Goal: Check status: Check status

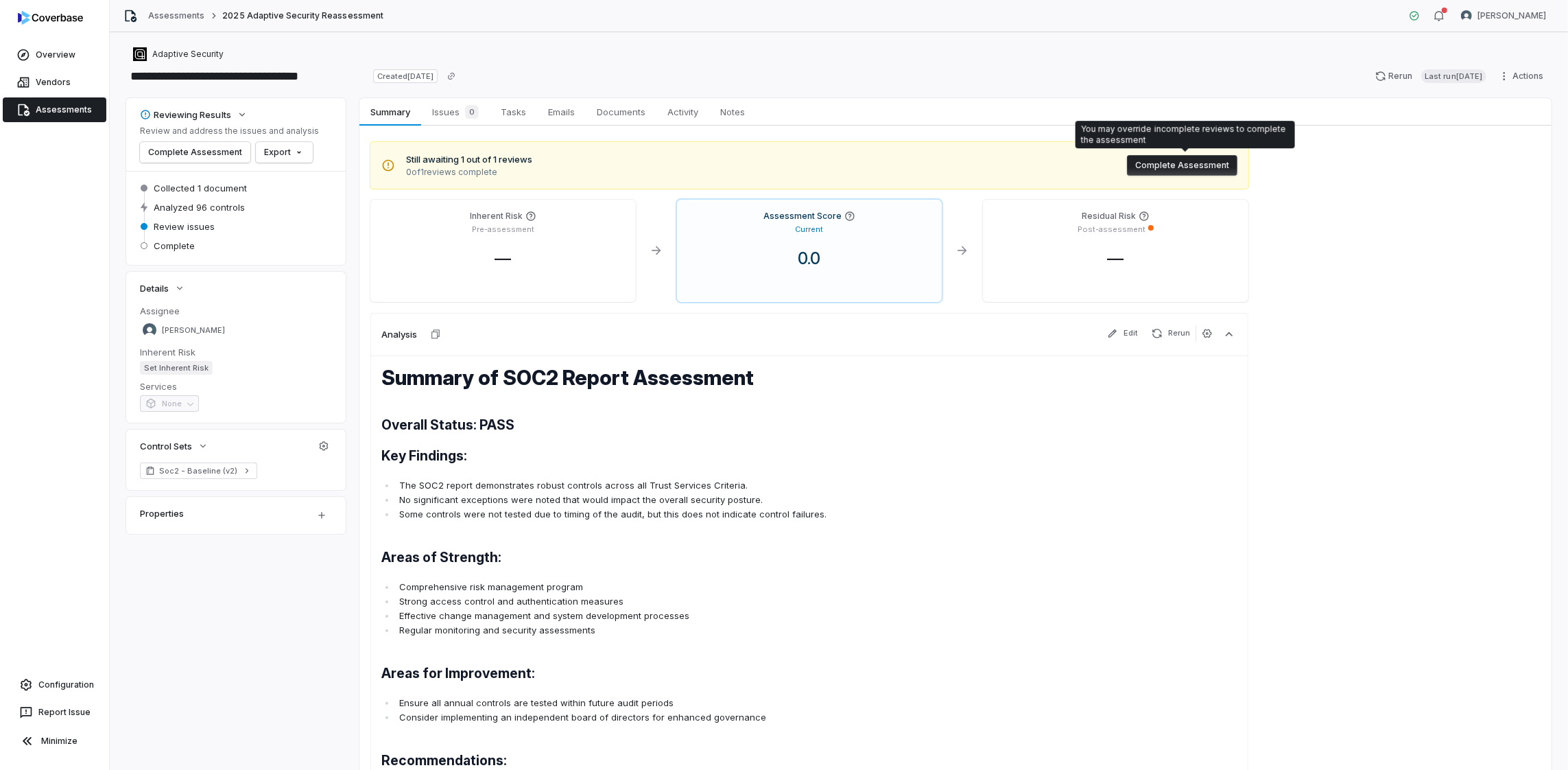
click at [1171, 171] on button "Complete Assessment" at bounding box center [1182, 165] width 111 height 21
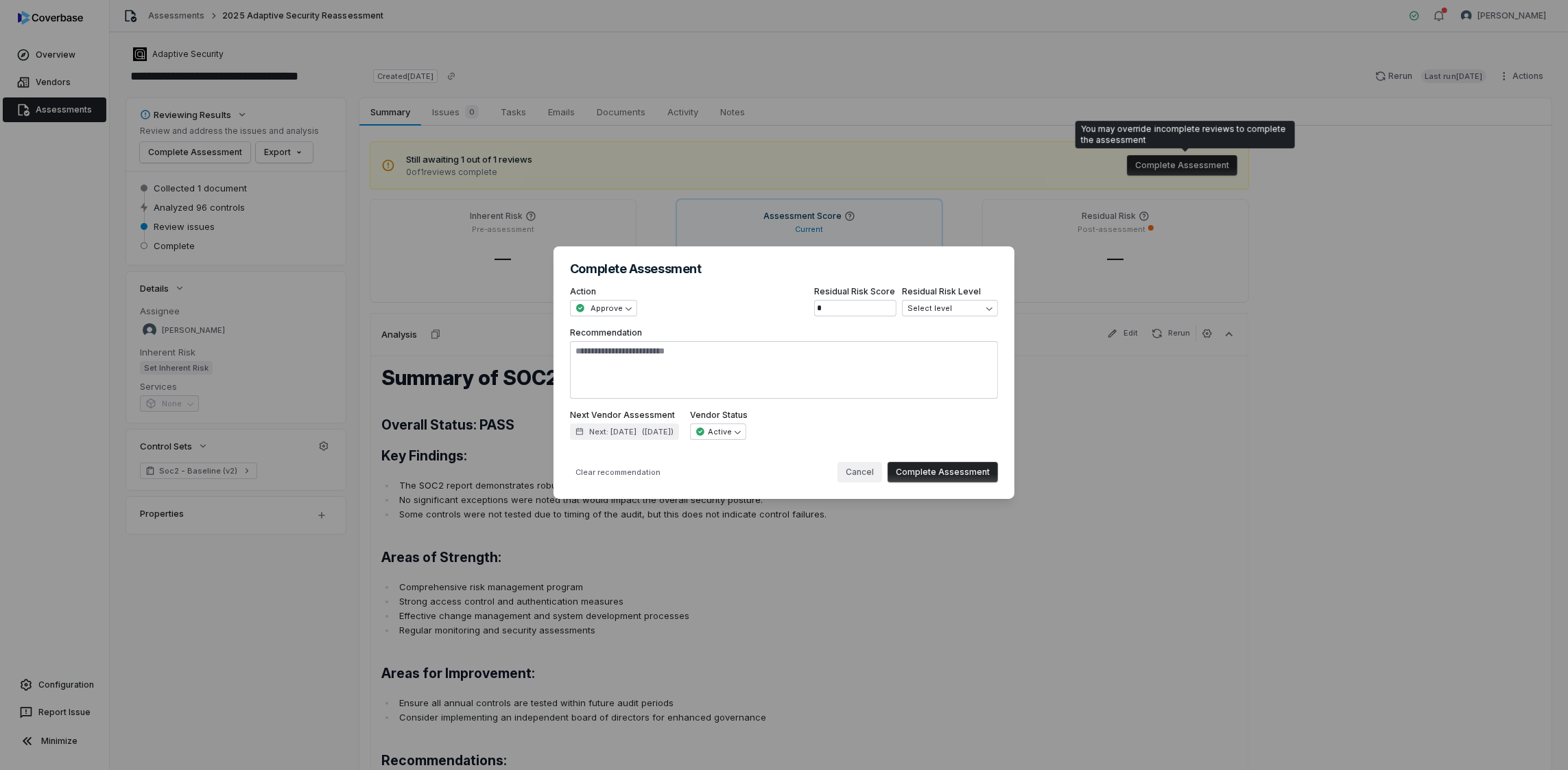
click at [863, 472] on button "Cancel" at bounding box center [859, 472] width 44 height 21
type textarea "*"
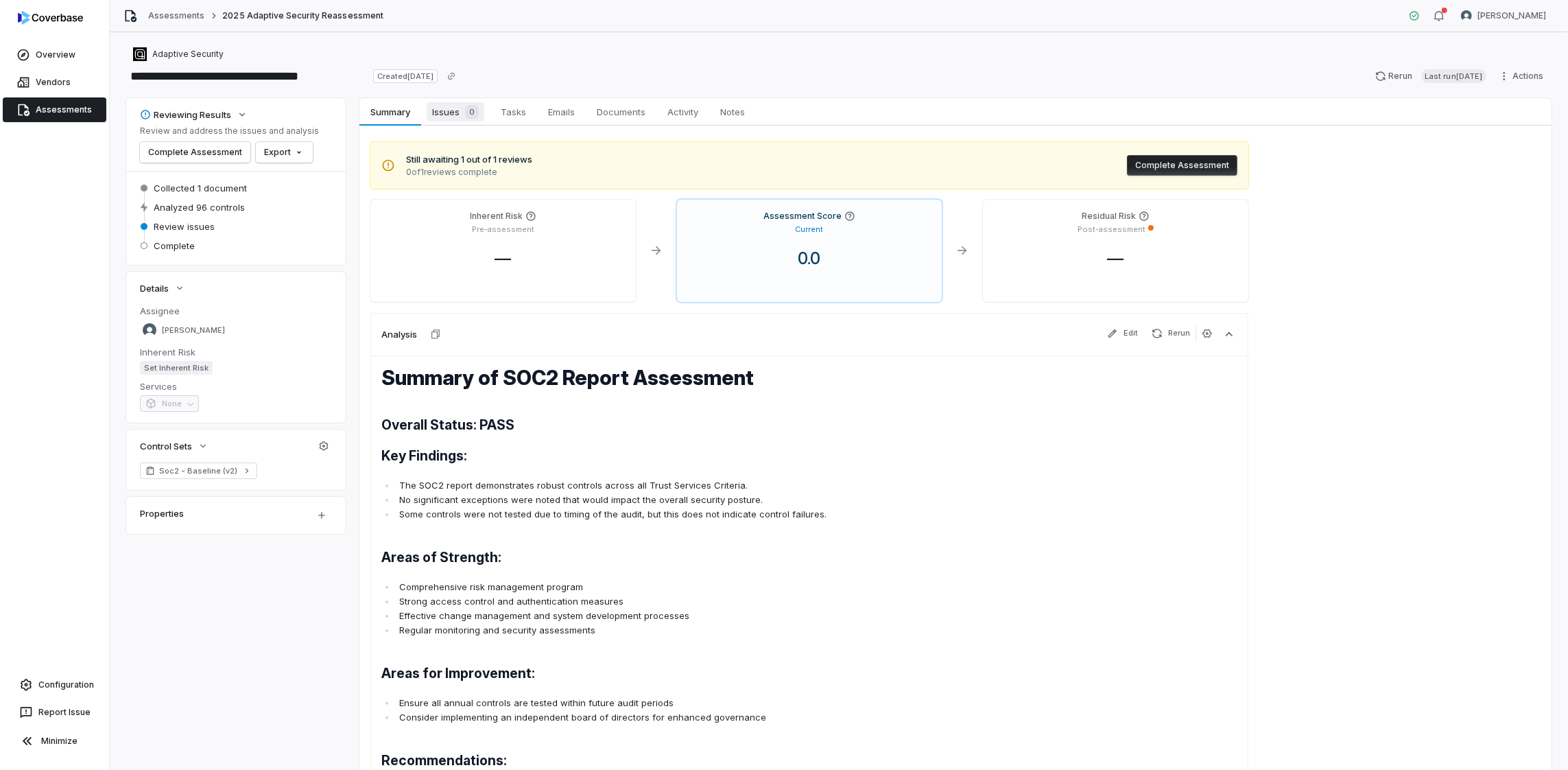
click at [438, 111] on span "Issues 0" at bounding box center [455, 112] width 57 height 19
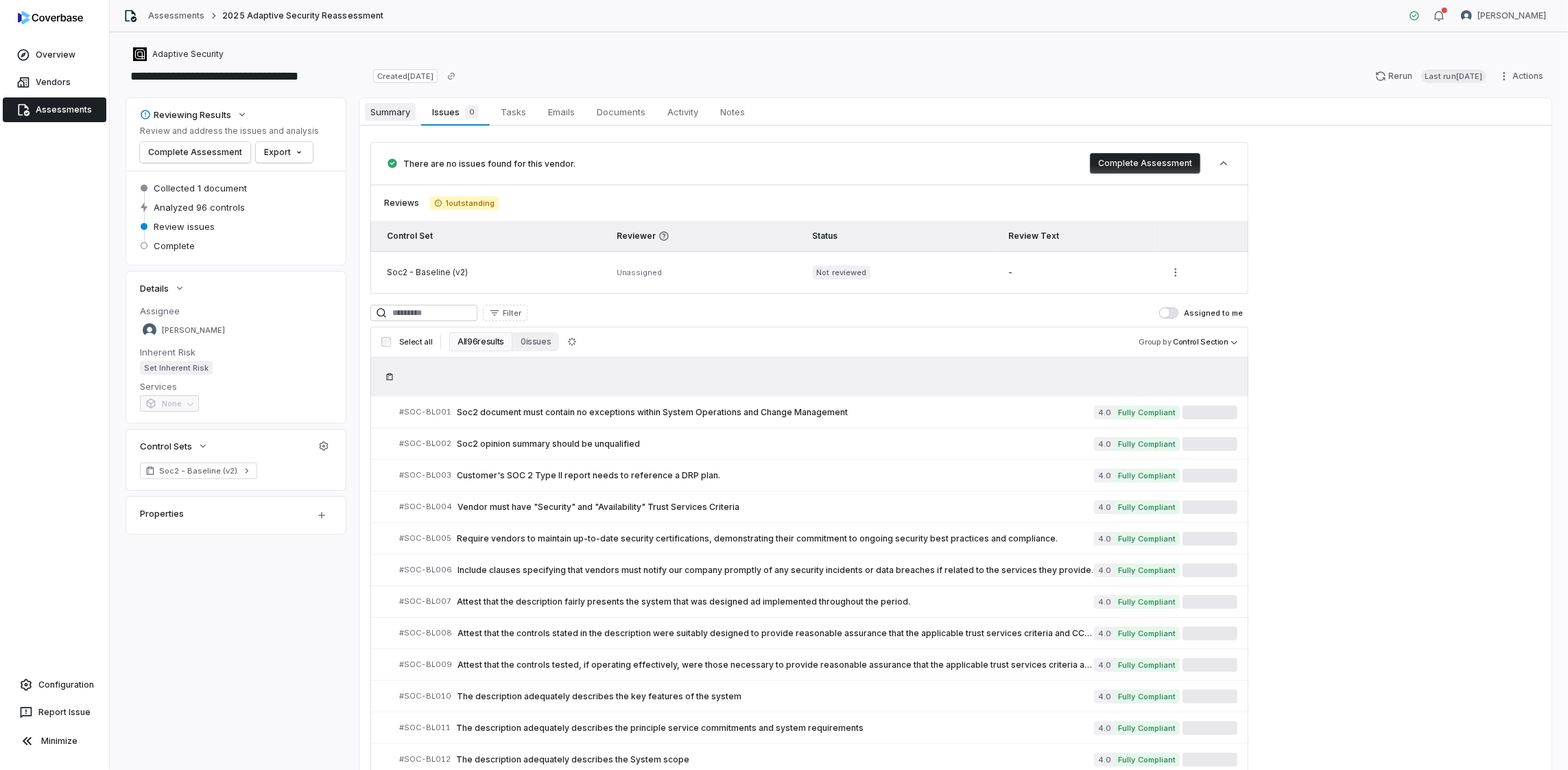
click at [393, 113] on span "Summary" at bounding box center [390, 112] width 51 height 18
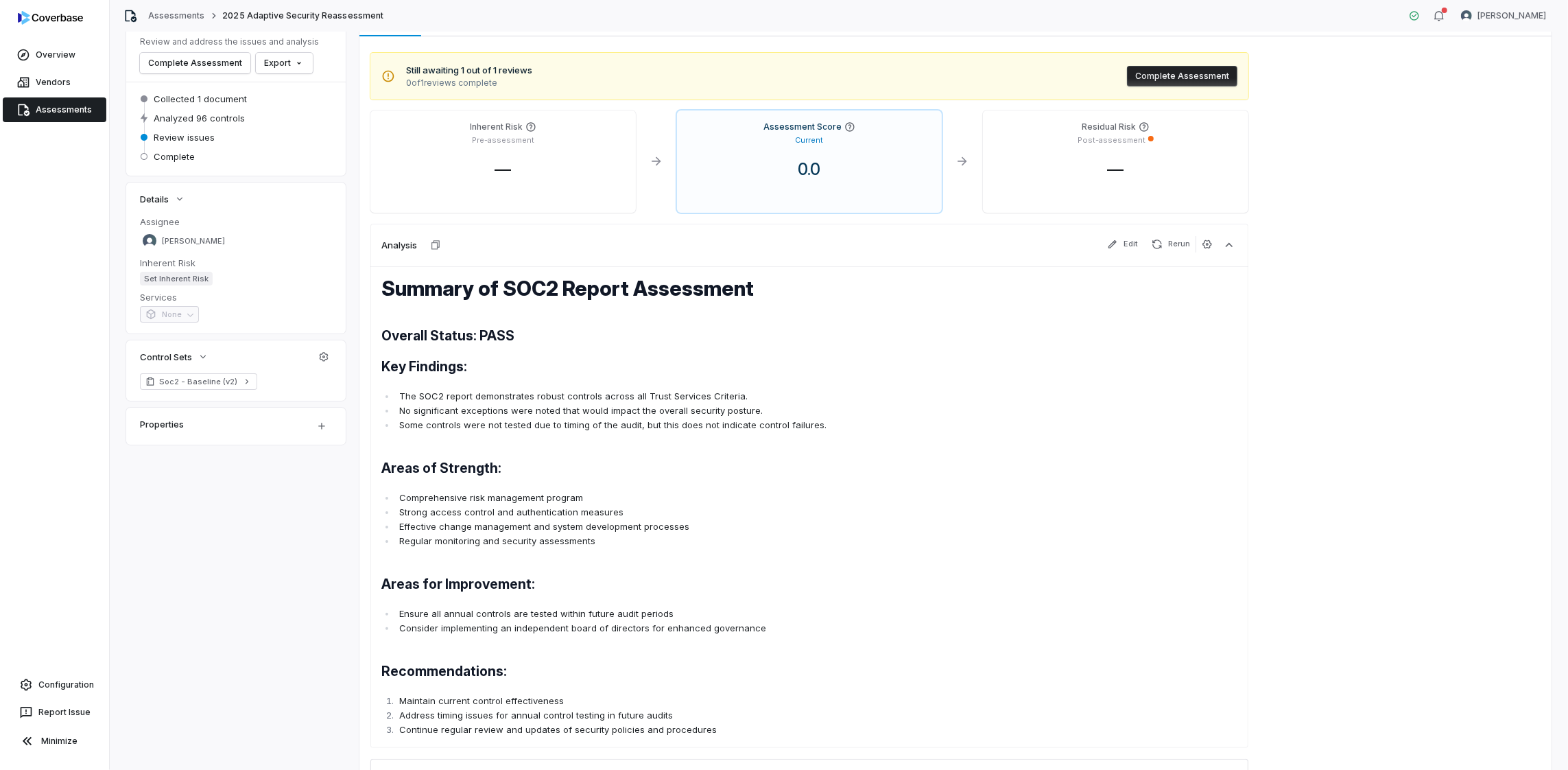
scroll to position [259, 0]
